Goal: Task Accomplishment & Management: Manage account settings

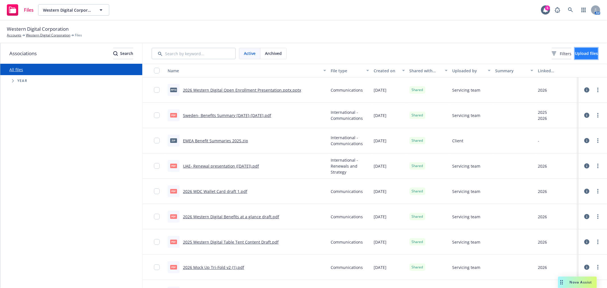
click at [592, 51] on button "Upload files" at bounding box center [586, 53] width 23 height 11
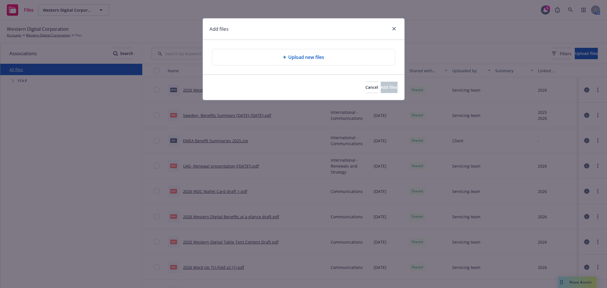
click at [319, 59] on span "Upload new files" at bounding box center [306, 57] width 36 height 7
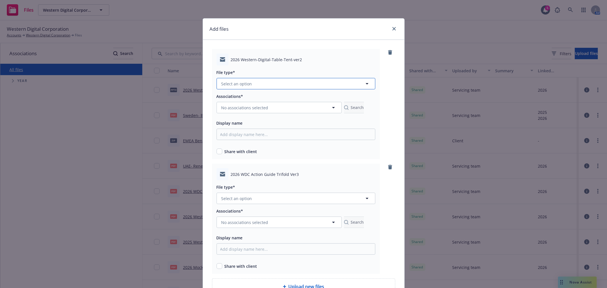
click at [267, 84] on button "Select an option" at bounding box center [295, 83] width 159 height 11
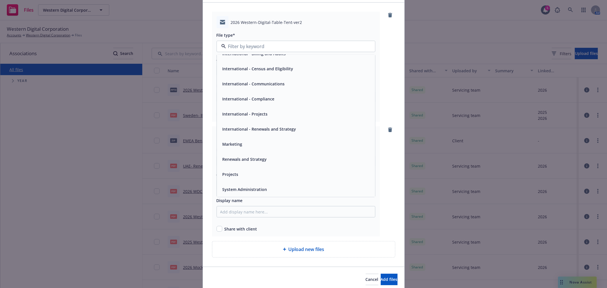
scroll to position [60, 0]
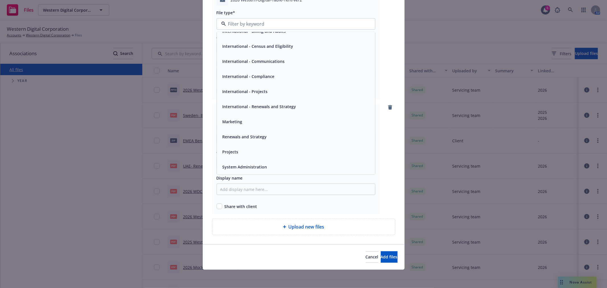
click at [394, 198] on div at bounding box center [391, 159] width 9 height 110
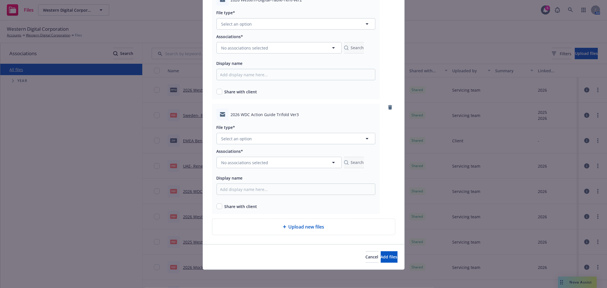
scroll to position [0, 0]
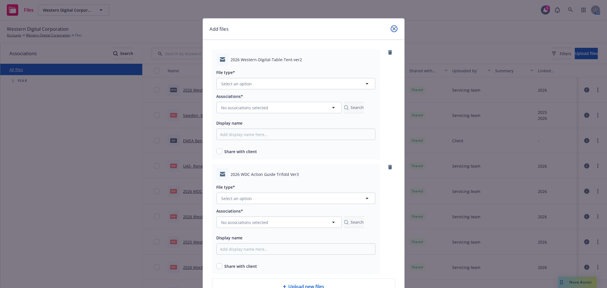
click at [392, 29] on icon "close" at bounding box center [393, 28] width 3 height 3
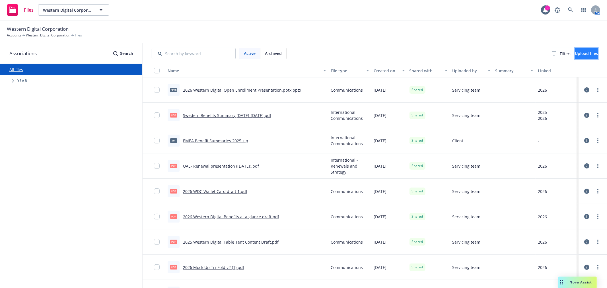
click at [586, 52] on span "Upload files" at bounding box center [586, 53] width 23 height 5
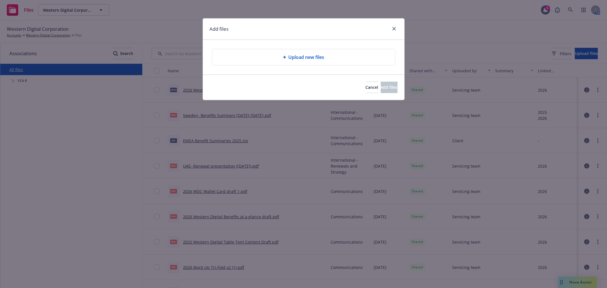
click at [325, 59] on div "Upload new files" at bounding box center [304, 57] width 174 height 7
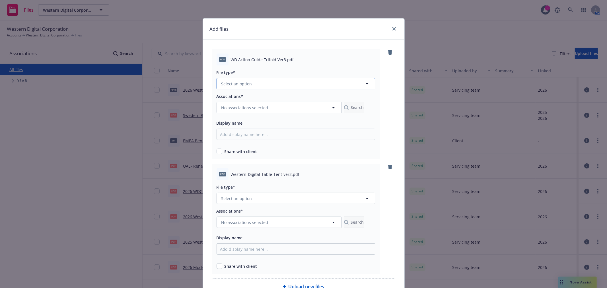
click at [364, 85] on button "Select an option" at bounding box center [295, 83] width 159 height 11
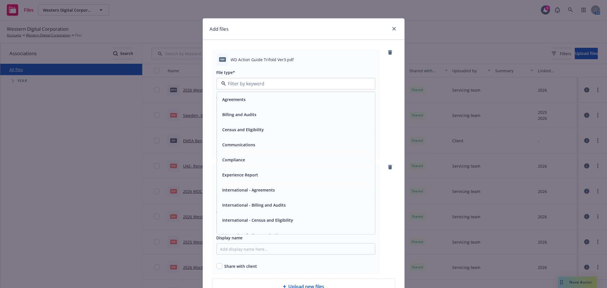
click at [253, 147] on div "Communications" at bounding box center [238, 145] width 36 height 8
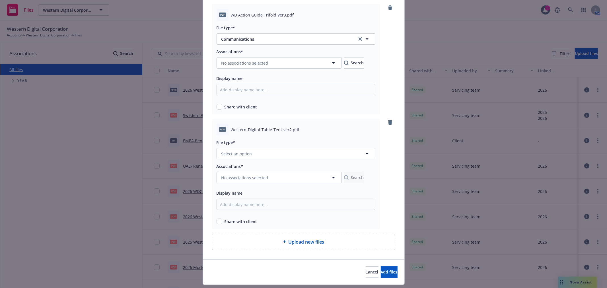
scroll to position [60, 0]
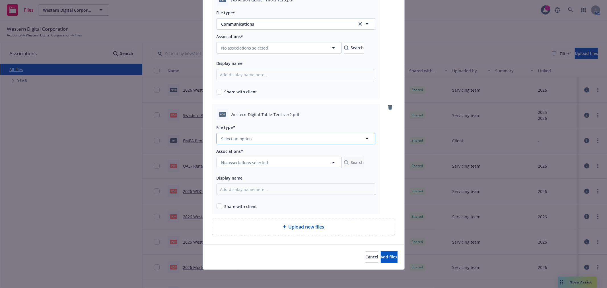
click at [261, 141] on button "Select an option" at bounding box center [295, 138] width 159 height 11
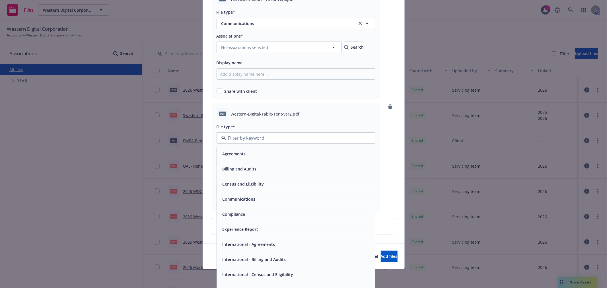
click at [254, 198] on div "Communications" at bounding box center [295, 199] width 151 height 8
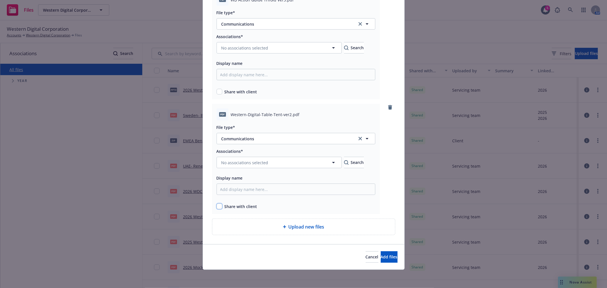
click at [217, 207] on input "checkbox" at bounding box center [219, 206] width 6 height 6
checkbox input "true"
click at [216, 92] on input "checkbox" at bounding box center [219, 92] width 6 height 6
checkbox input "true"
click at [233, 162] on span "No associations selected" at bounding box center [244, 163] width 47 height 6
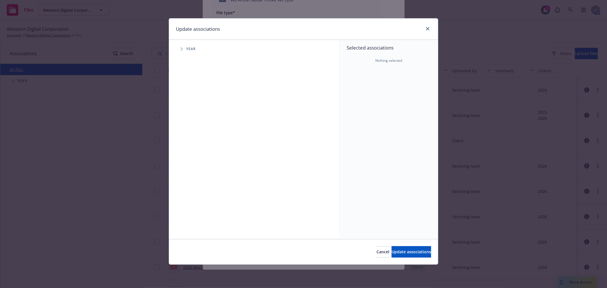
click at [182, 51] on span "Tree Example" at bounding box center [181, 48] width 9 height 9
click at [197, 139] on input "Tree Example" at bounding box center [196, 140] width 6 height 6
checkbox input "true"
click at [407, 255] on button "Update associations" at bounding box center [411, 251] width 40 height 11
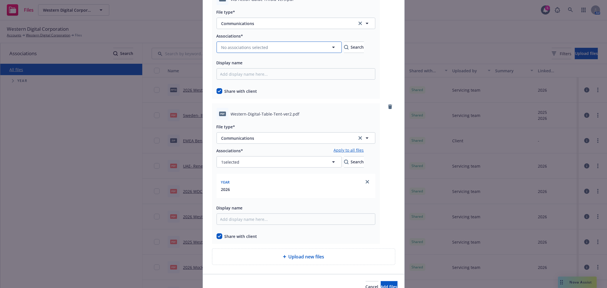
click at [224, 50] on span "No associations selected" at bounding box center [244, 47] width 47 height 6
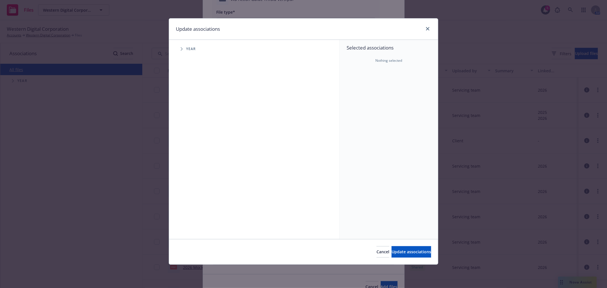
click at [182, 50] on icon "Tree Example" at bounding box center [182, 48] width 2 height 3
drag, startPoint x: 195, startPoint y: 139, endPoint x: 298, endPoint y: 170, distance: 107.6
click at [194, 139] on input "Tree Example" at bounding box center [196, 140] width 6 height 6
checkbox input "true"
click at [411, 254] on button "Update associations" at bounding box center [411, 251] width 40 height 11
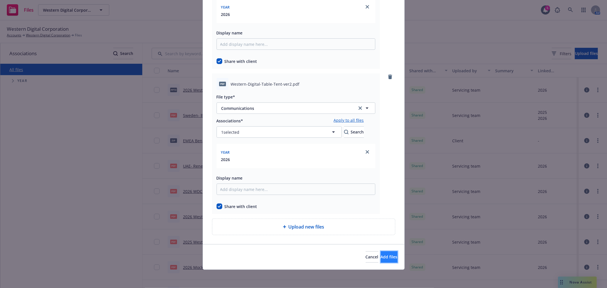
click at [381, 255] on span "Add files" at bounding box center [389, 256] width 17 height 5
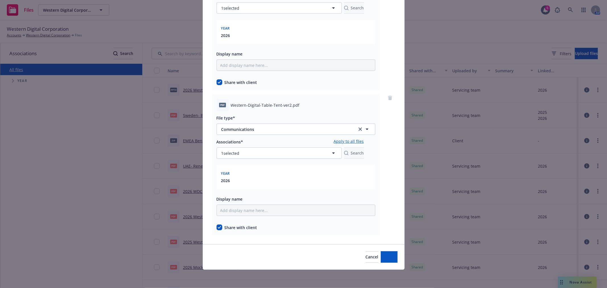
scroll to position [100, 0]
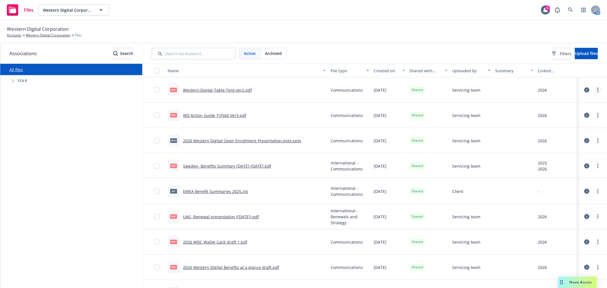
click at [594, 88] on link "more" at bounding box center [597, 89] width 7 height 7
click at [561, 136] on link "Edit" at bounding box center [567, 135] width 57 height 11
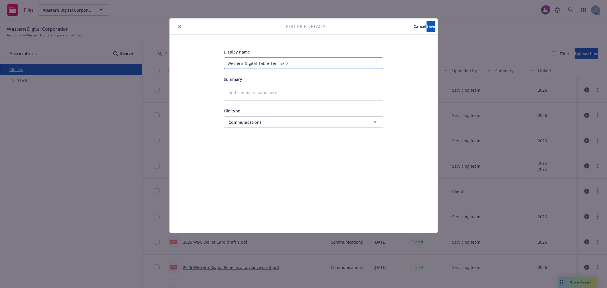
drag, startPoint x: 227, startPoint y: 64, endPoint x: 371, endPoint y: 69, distance: 144.0
click at [371, 69] on div "Display name Western-Digital-Table-Tent-ver2 Summary File type Communications C…" at bounding box center [303, 87] width 159 height 79
type textarea "x"
type input "2"
type textarea "x"
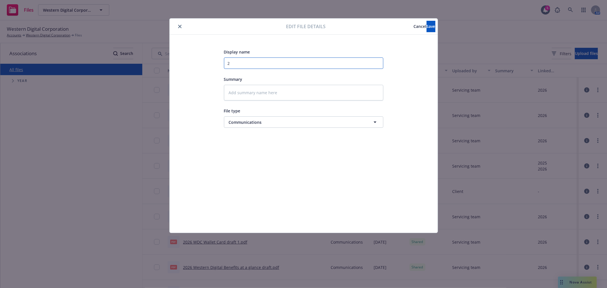
type input "20"
type textarea "x"
type input "202"
type textarea "x"
type input "2026"
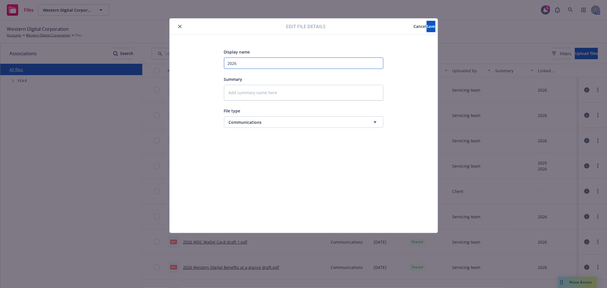
type textarea "x"
type input "2026"
type textarea "x"
type input "2026 W"
type textarea "x"
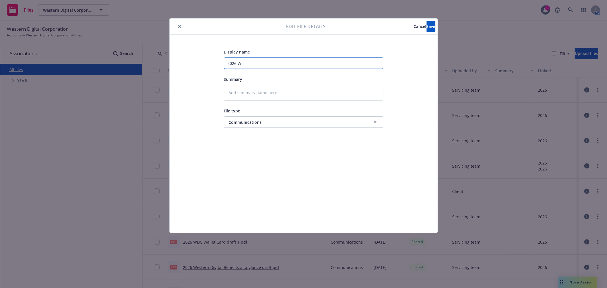
type input "2026 WD"
type textarea "x"
type input "2026 WDC"
type textarea "x"
type input "2026 WDC"
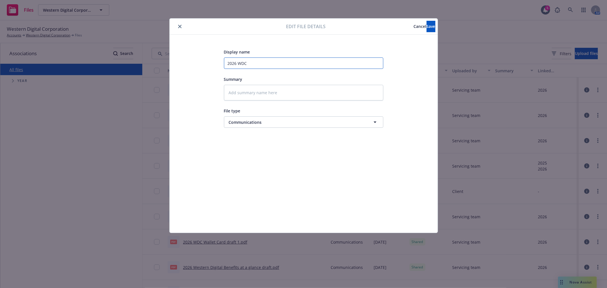
type textarea "x"
type input "2026 WDC T"
type textarea "x"
type input "2026 WDC Ta"
type textarea "x"
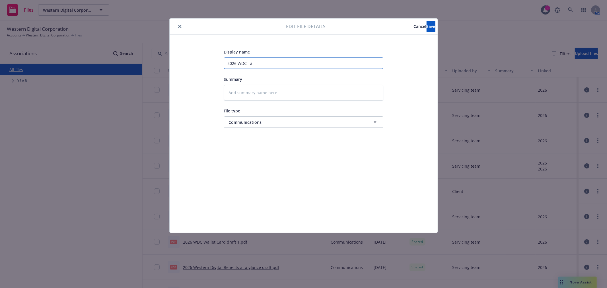
type input "2026 WDC Tab"
type textarea "x"
type input "2026 WDC Tabl"
type textarea "x"
type input "2026 WDC Table"
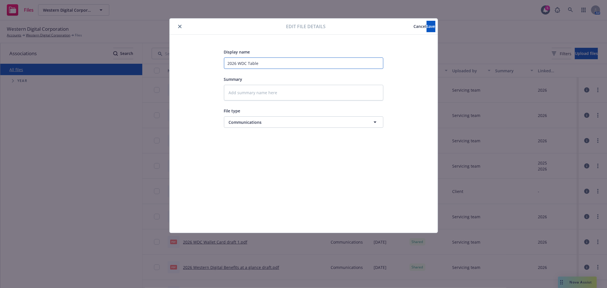
type textarea "x"
type input "2026 WDC Table"
type textarea "x"
type input "2026 WDC Table T"
type textarea "x"
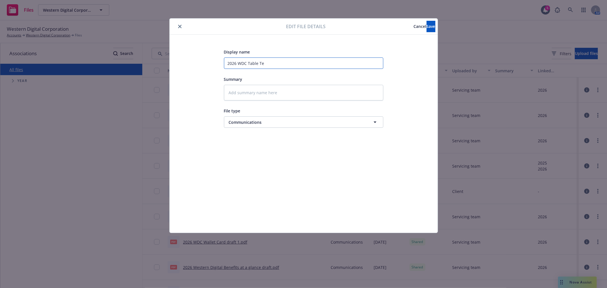
type input "2026 WDC Table Ten"
type textarea "x"
type input "2026 WDC Table Tent"
type textarea "x"
type input "2026 WDC Table Tent"
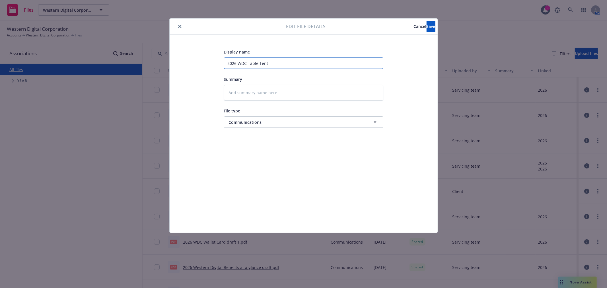
type textarea "x"
type input "2026 WDC Table Tent v"
type textarea "x"
type input "2026 WDC Table Tent v2"
click at [426, 24] on span "Save" at bounding box center [430, 26] width 9 height 5
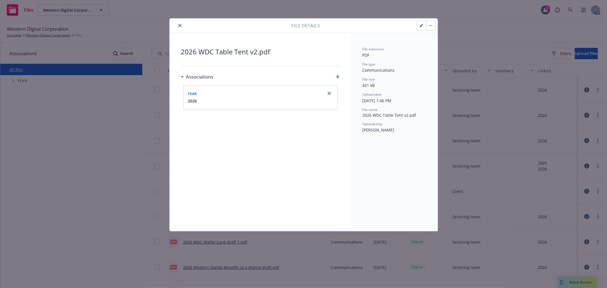
click at [179, 26] on icon "close" at bounding box center [179, 25] width 3 height 3
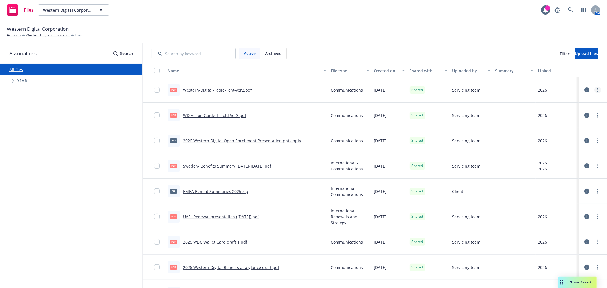
click at [594, 89] on link "more" at bounding box center [597, 89] width 7 height 7
click at [565, 137] on link "Edit" at bounding box center [567, 135] width 57 height 11
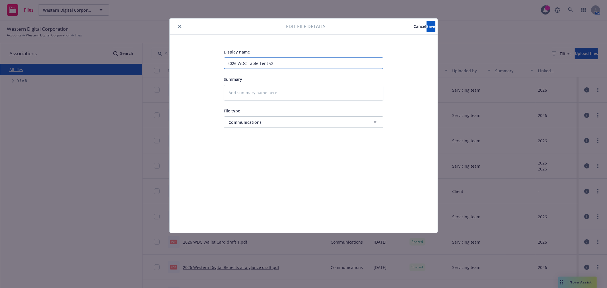
drag, startPoint x: 246, startPoint y: 62, endPoint x: 203, endPoint y: 65, distance: 43.0
click at [203, 65] on div "Display name 2026 WDC Table Tent v2 Summary File type Communications Communicat…" at bounding box center [303, 133] width 245 height 171
click at [426, 28] on span "Save" at bounding box center [430, 26] width 9 height 5
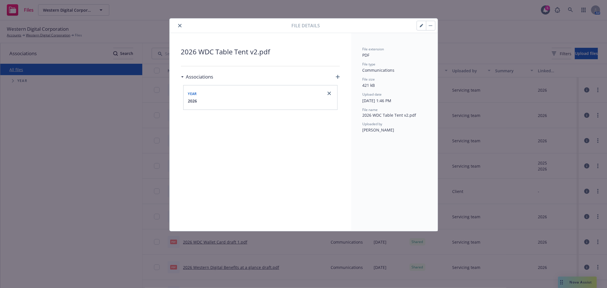
click at [486, 91] on div "File details 2026 WDC Table Tent v2.pdf Associations Year [DATE] File extension…" at bounding box center [303, 144] width 607 height 288
click at [179, 26] on icon "close" at bounding box center [179, 25] width 3 height 3
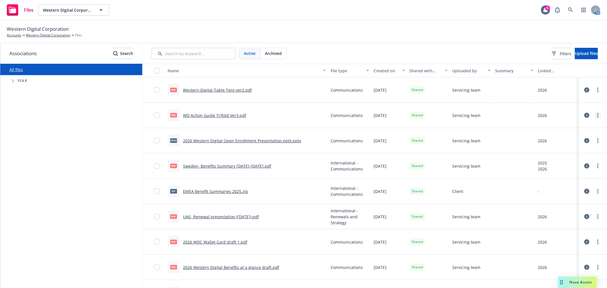
click at [597, 113] on icon "more" at bounding box center [597, 115] width 1 height 5
click at [560, 160] on link "Edit" at bounding box center [567, 161] width 57 height 11
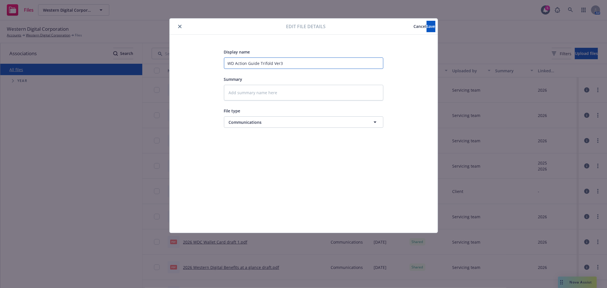
drag, startPoint x: 233, startPoint y: 64, endPoint x: 214, endPoint y: 63, distance: 19.4
click at [214, 63] on div "Display name WD Action Guide Trifold Ver3 Summary File type Communications Comm…" at bounding box center [303, 133] width 245 height 171
paste input "2026 WDC"
type textarea "x"
type input "2026 WDCAction Guide Trifold Ver3"
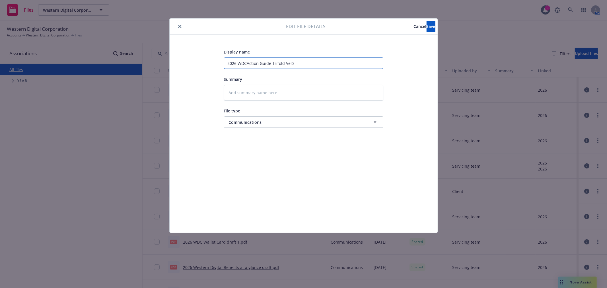
type textarea "x"
type input "2026 WDC Action Guide Trifold Ver3"
click at [426, 29] on button "Save" at bounding box center [430, 26] width 9 height 11
type textarea "x"
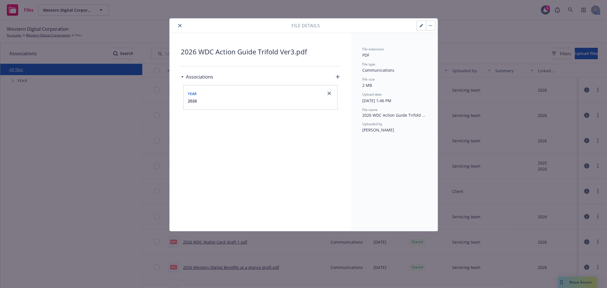
click at [179, 26] on icon "close" at bounding box center [179, 25] width 3 height 3
